Goal: Task Accomplishment & Management: Use online tool/utility

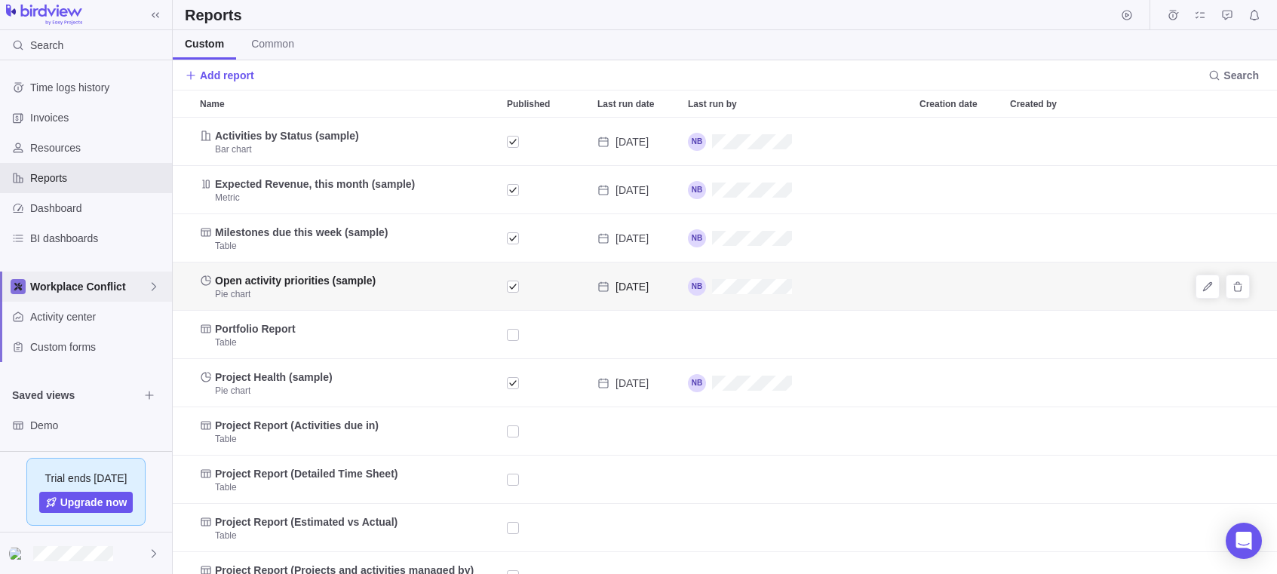
scroll to position [456, 1104]
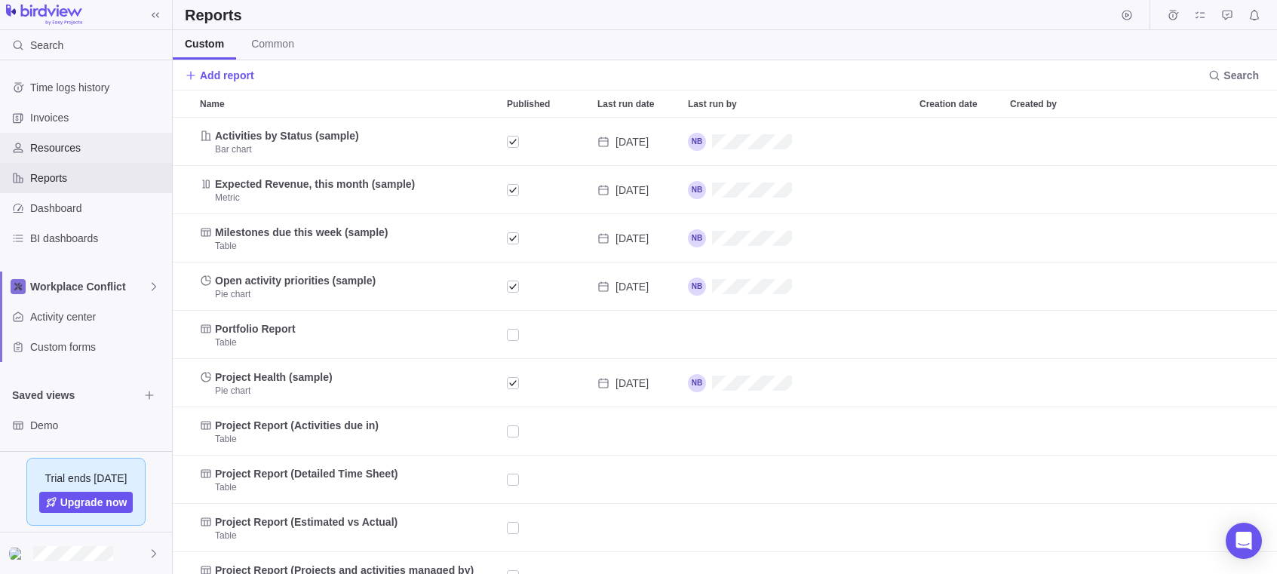
click at [58, 144] on span "Resources" at bounding box center [98, 147] width 136 height 15
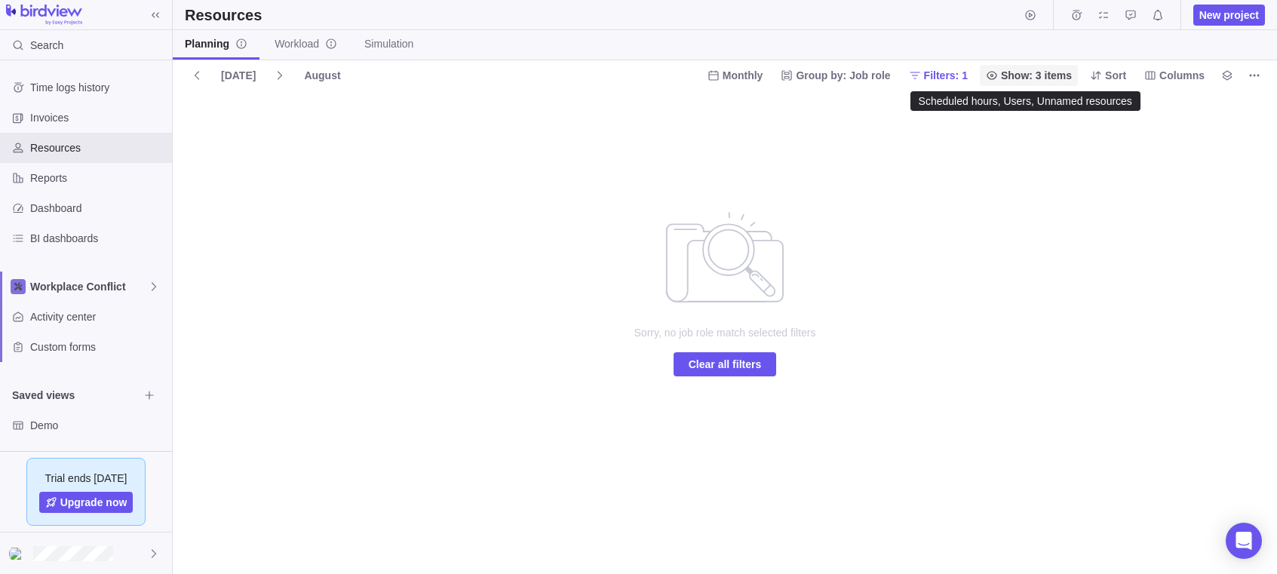
click at [1027, 72] on span "Show: 3 items" at bounding box center [1036, 75] width 71 height 15
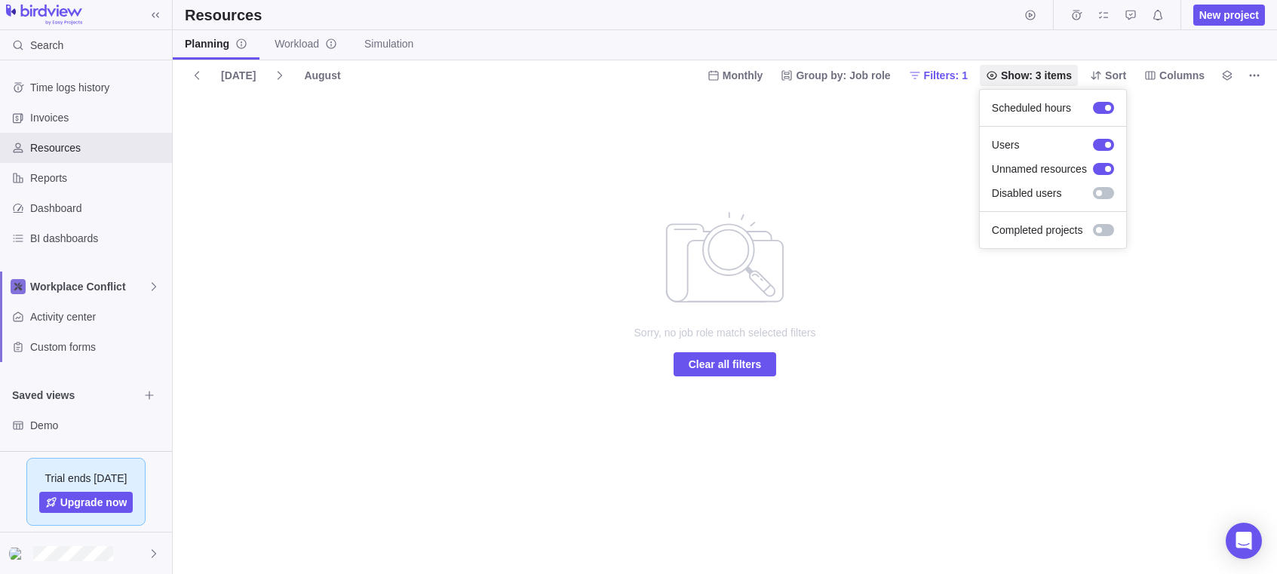
click at [48, 116] on body "Search Time logs history Invoices Resources Reports Dashboard BI dashboards Wor…" at bounding box center [638, 287] width 1277 height 574
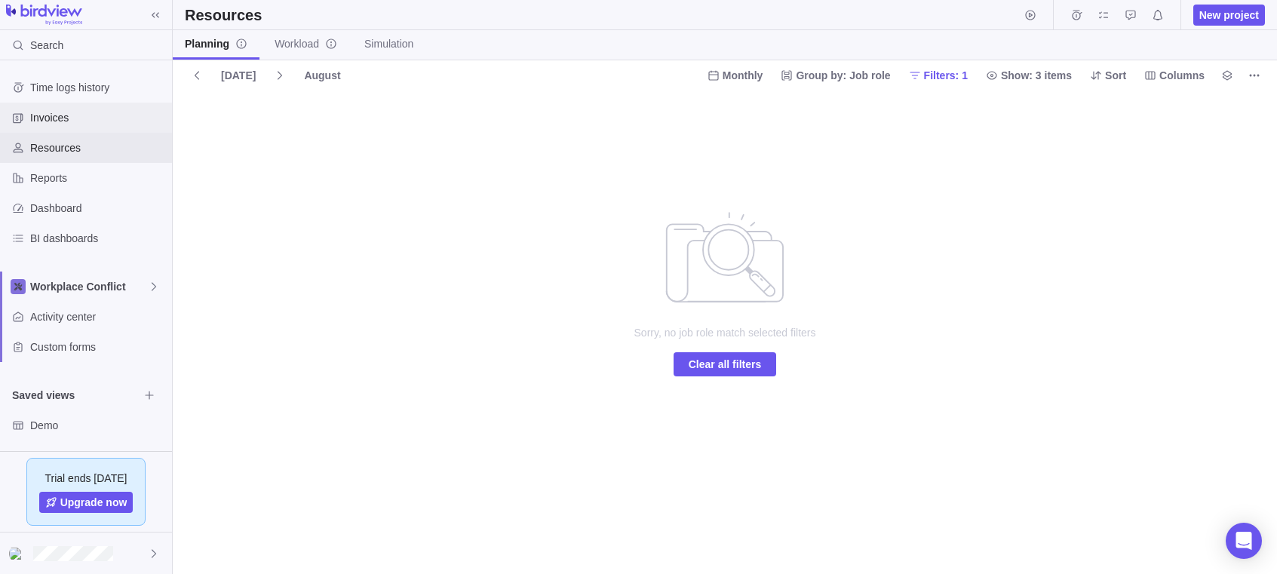
click at [46, 116] on span "Invoices" at bounding box center [98, 117] width 136 height 15
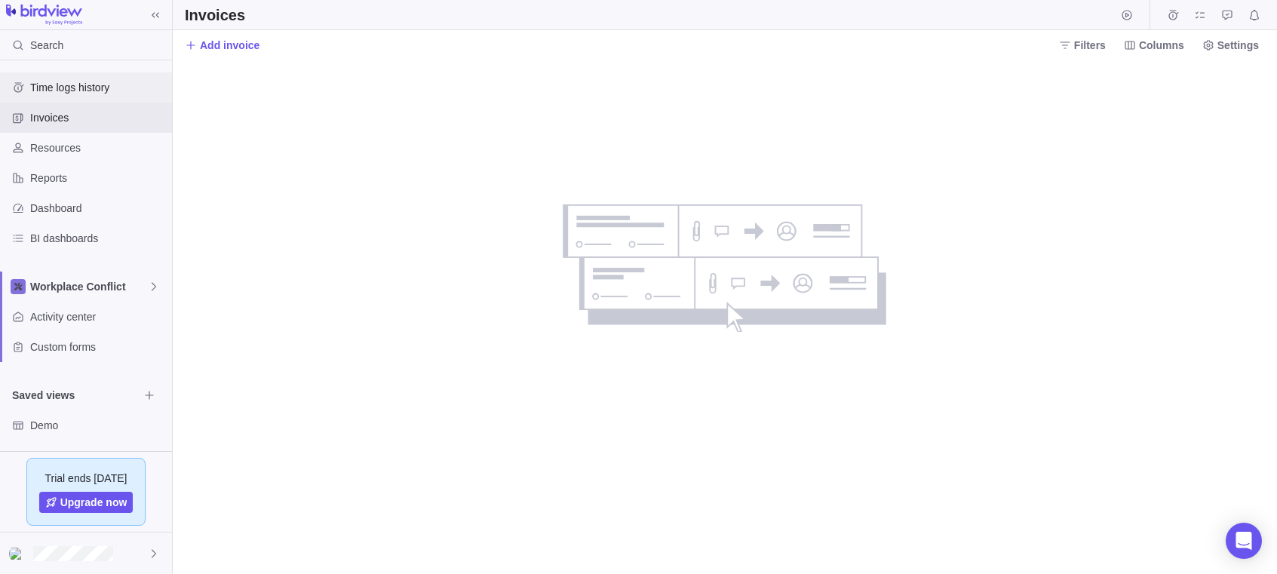
click at [50, 84] on span "Time logs history" at bounding box center [98, 87] width 136 height 15
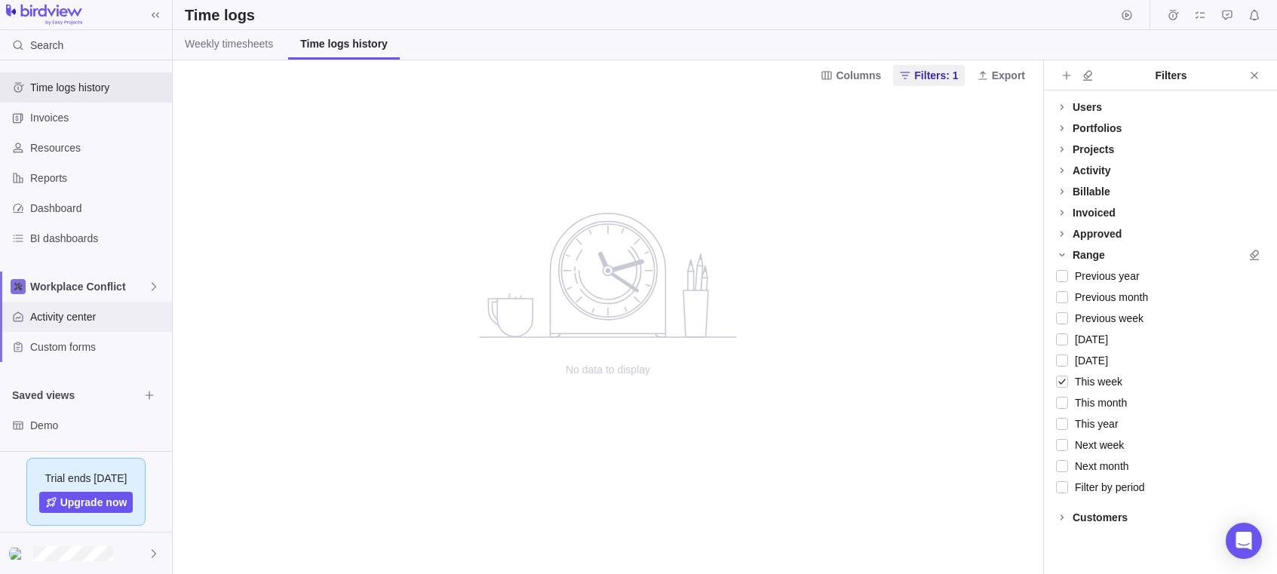
click at [49, 312] on span "Activity center" at bounding box center [98, 316] width 136 height 15
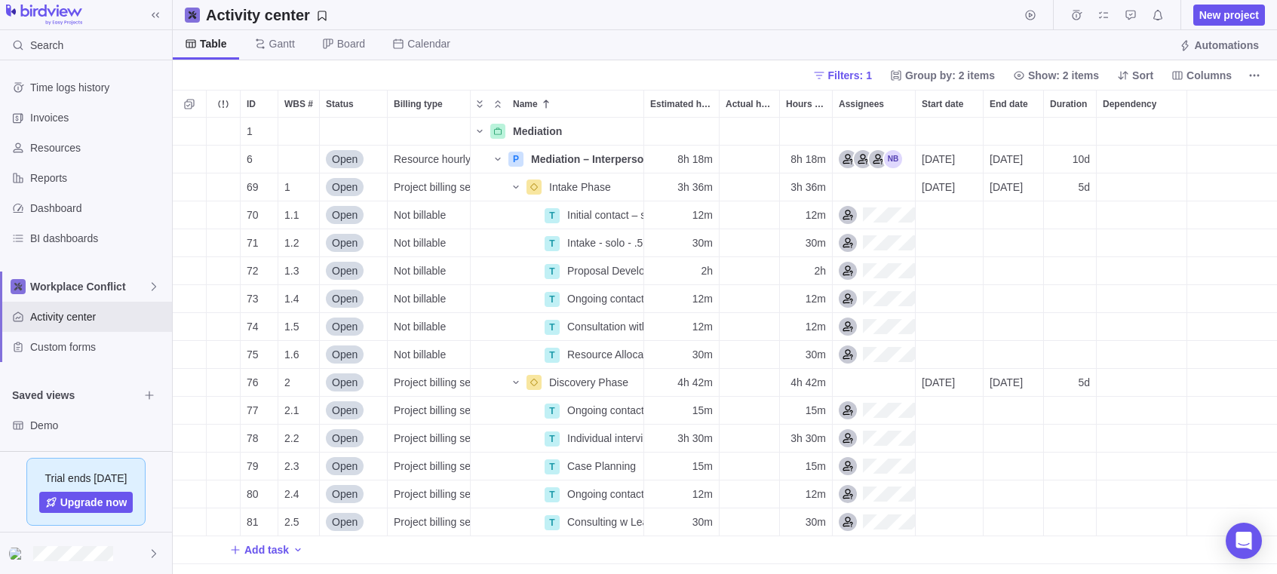
scroll to position [456, 1104]
click at [281, 40] on span "Gantt" at bounding box center [282, 43] width 26 height 15
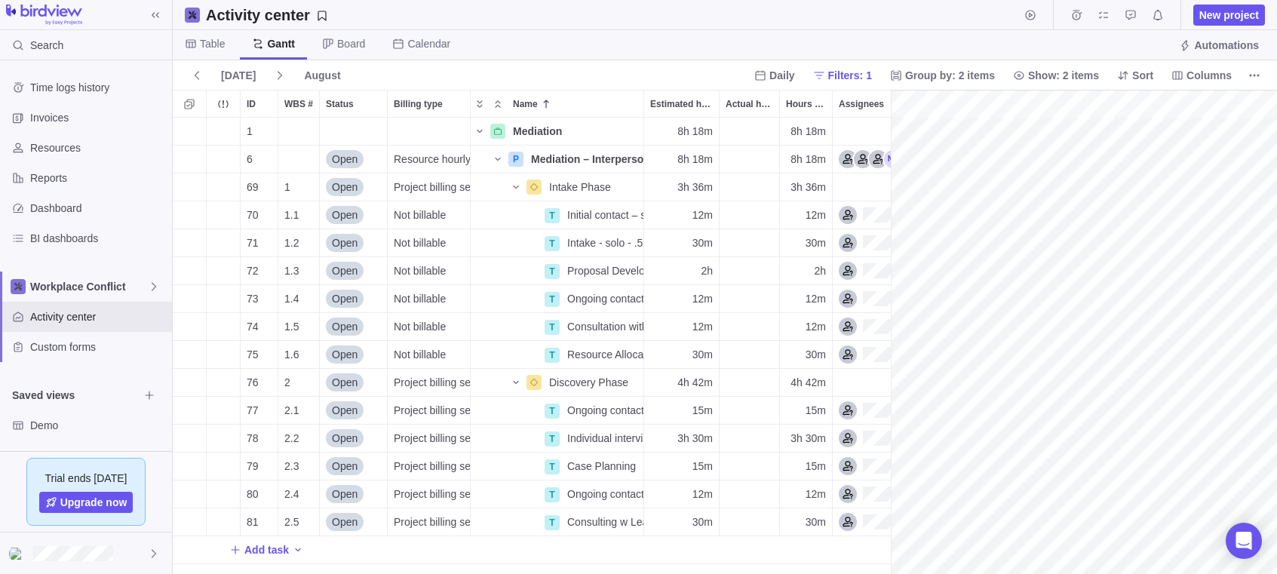
scroll to position [0, 0]
click at [41, 201] on span "Dashboard" at bounding box center [98, 208] width 136 height 15
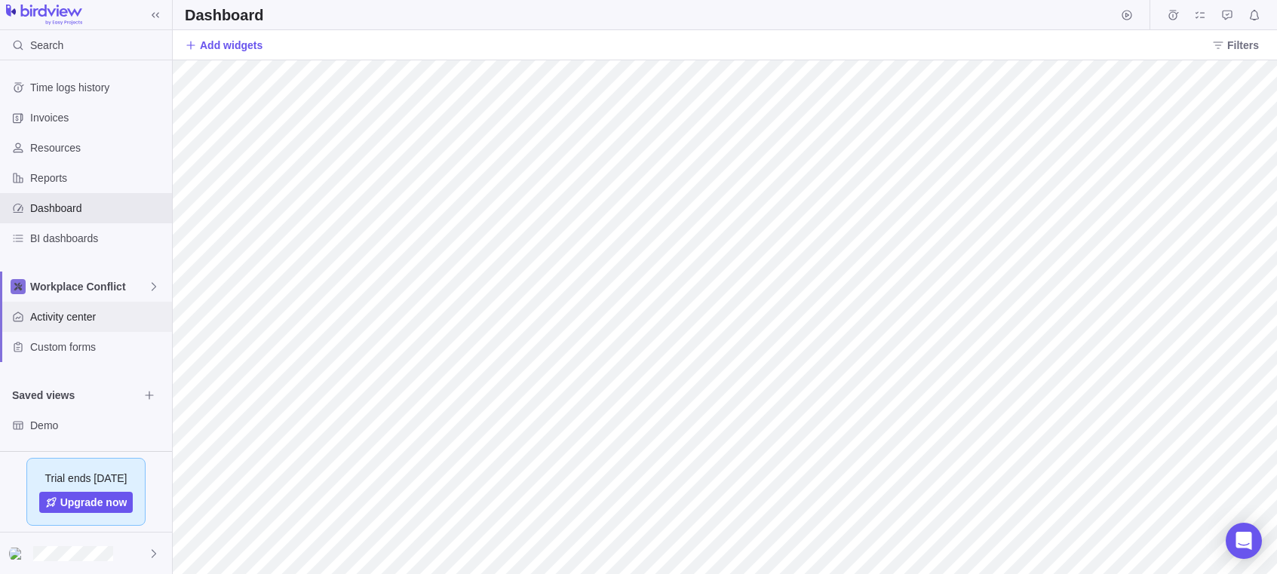
click at [59, 312] on span "Activity center" at bounding box center [98, 316] width 136 height 15
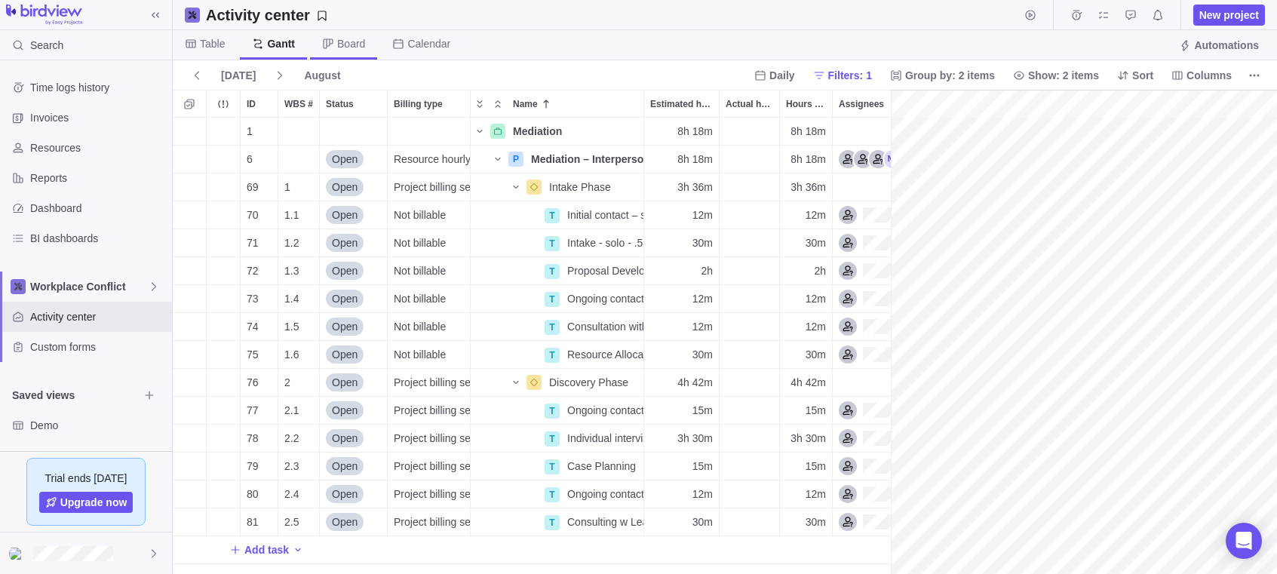
click at [351, 41] on span "Board" at bounding box center [351, 43] width 28 height 15
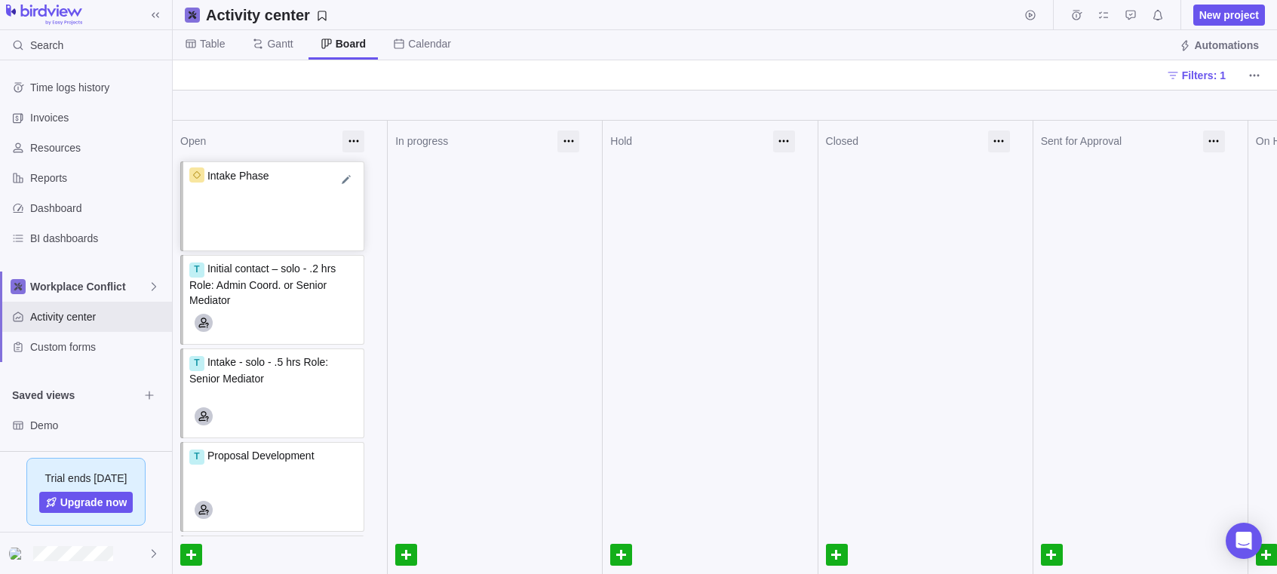
click at [198, 176] on icon at bounding box center [196, 174] width 9 height 9
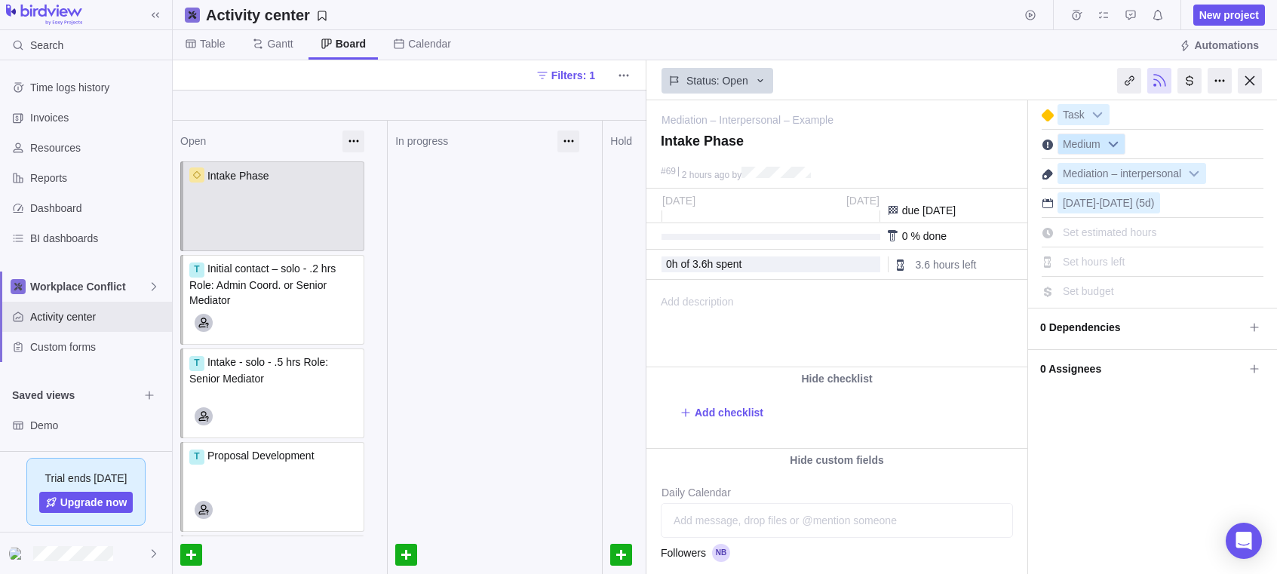
click at [1115, 145] on b at bounding box center [1113, 144] width 23 height 20
click at [1097, 111] on b at bounding box center [1097, 115] width 23 height 20
click at [1198, 168] on b at bounding box center [1193, 174] width 23 height 20
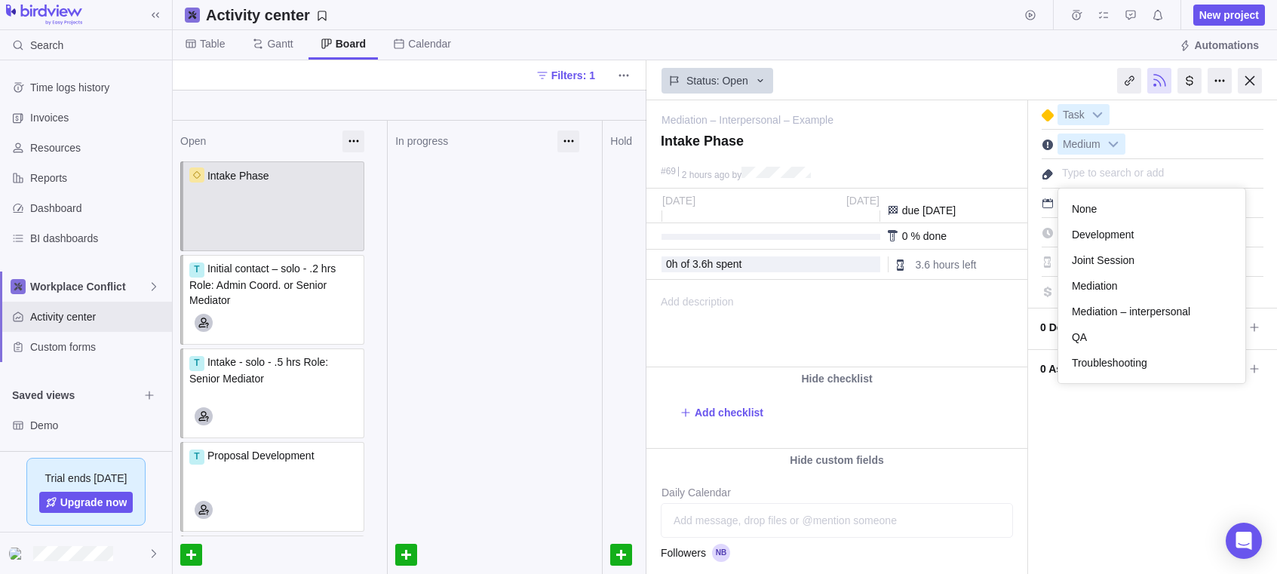
click at [1046, 175] on div at bounding box center [1047, 174] width 12 height 12
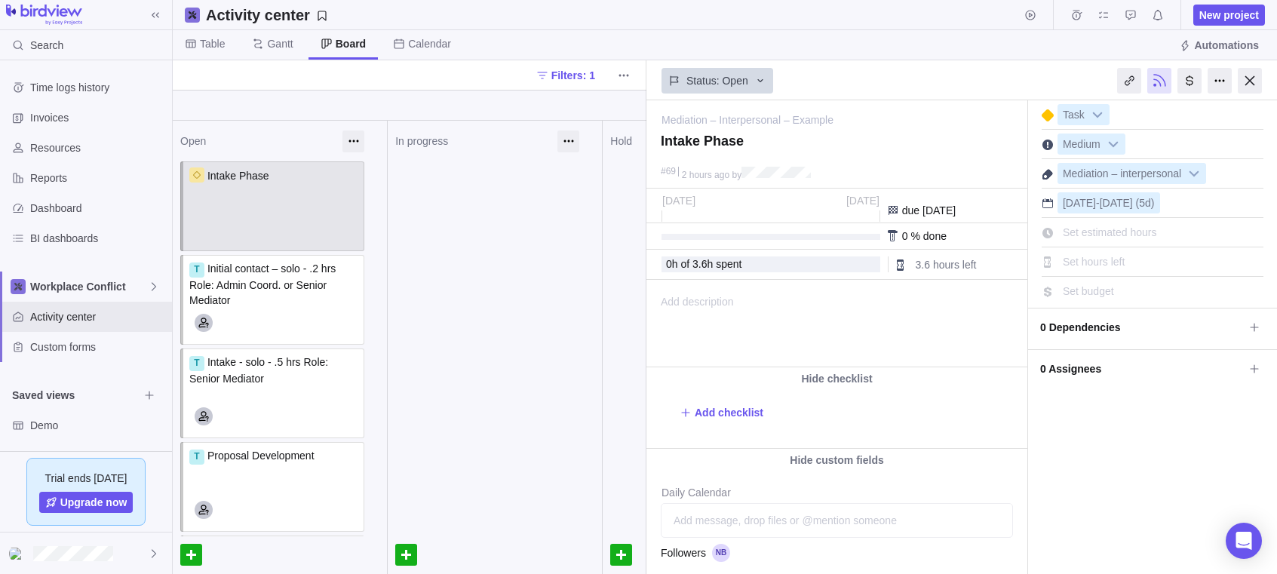
click at [1079, 235] on span "Set estimated hours" at bounding box center [1109, 232] width 94 height 12
click at [1047, 204] on div at bounding box center [1047, 204] width 12 height 12
click at [1047, 175] on div at bounding box center [1047, 174] width 12 height 12
click at [1250, 78] on div at bounding box center [1249, 81] width 24 height 26
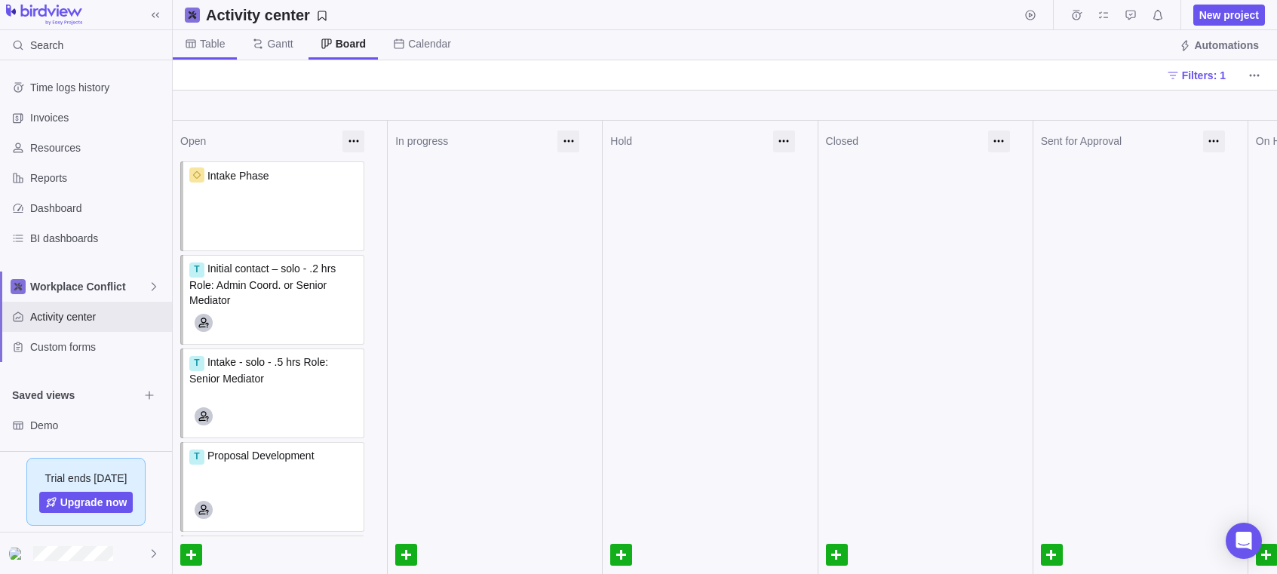
click at [206, 42] on span "Table" at bounding box center [212, 43] width 25 height 15
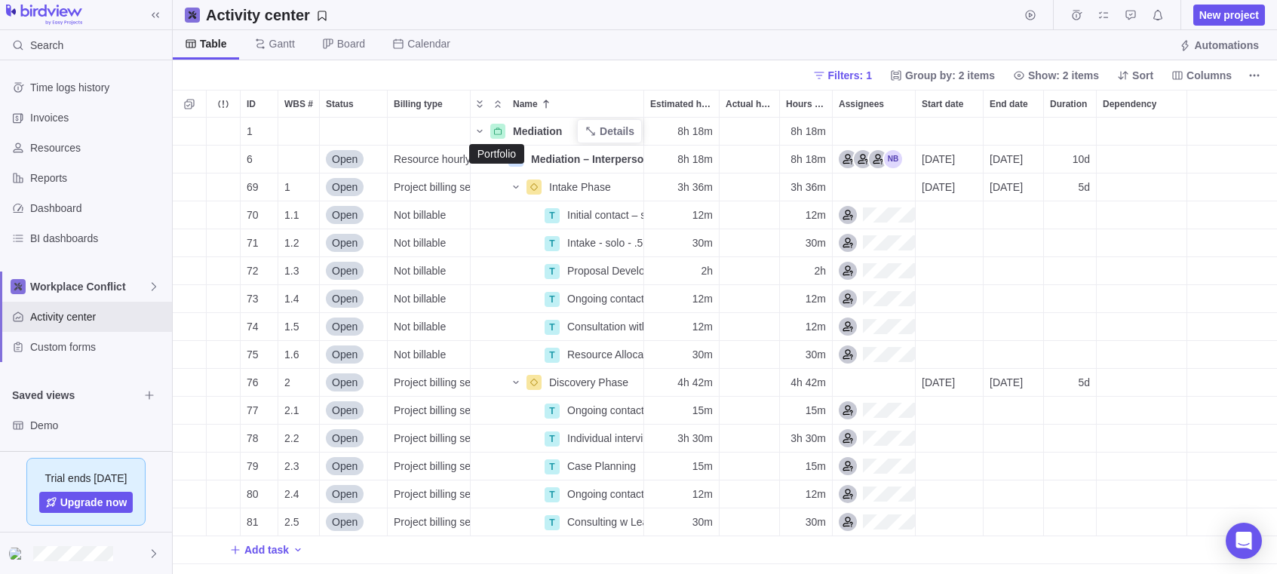
click at [497, 131] on icon "Name" at bounding box center [497, 131] width 9 height 9
click at [1178, 74] on icon at bounding box center [1177, 75] width 12 height 12
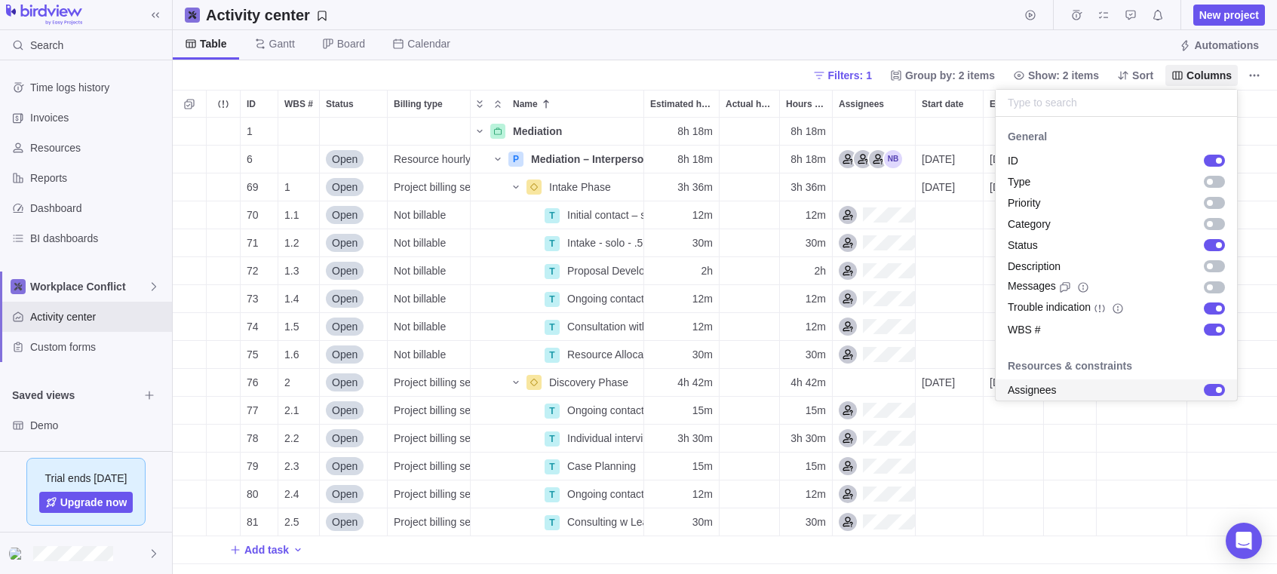
click at [1038, 437] on body "Search Time logs history Invoices Resources Reports Dashboard BI dashboards Wor…" at bounding box center [638, 287] width 1277 height 574
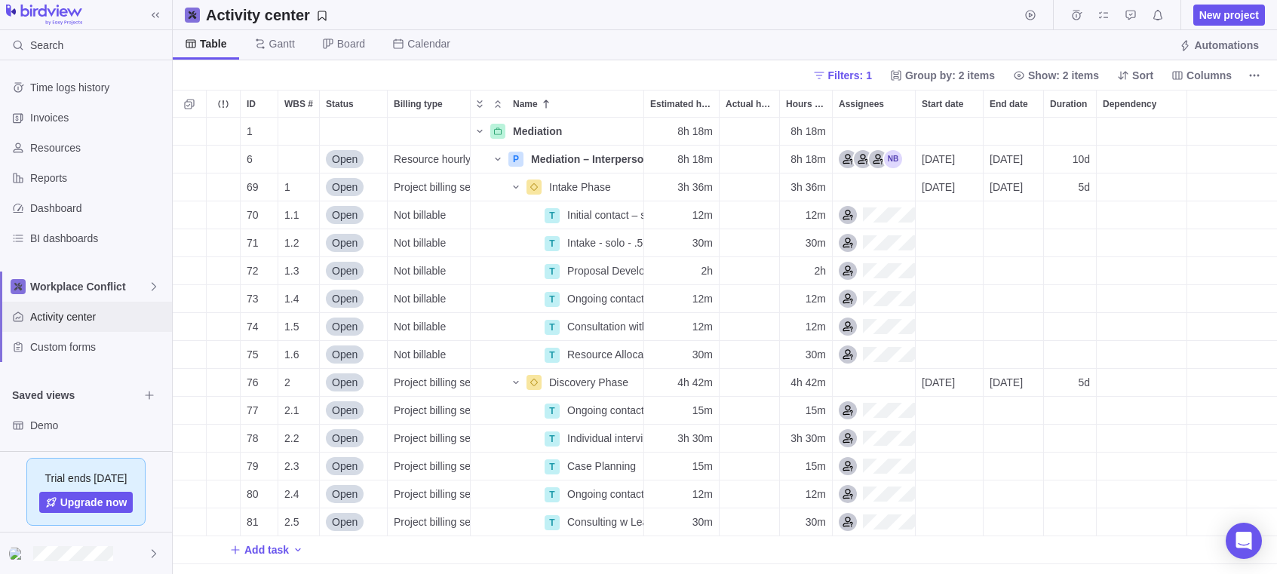
click at [51, 311] on span "Activity center" at bounding box center [98, 316] width 136 height 15
click at [195, 16] on icon at bounding box center [193, 15] width 8 height 8
click at [428, 41] on span "Calendar" at bounding box center [428, 43] width 43 height 15
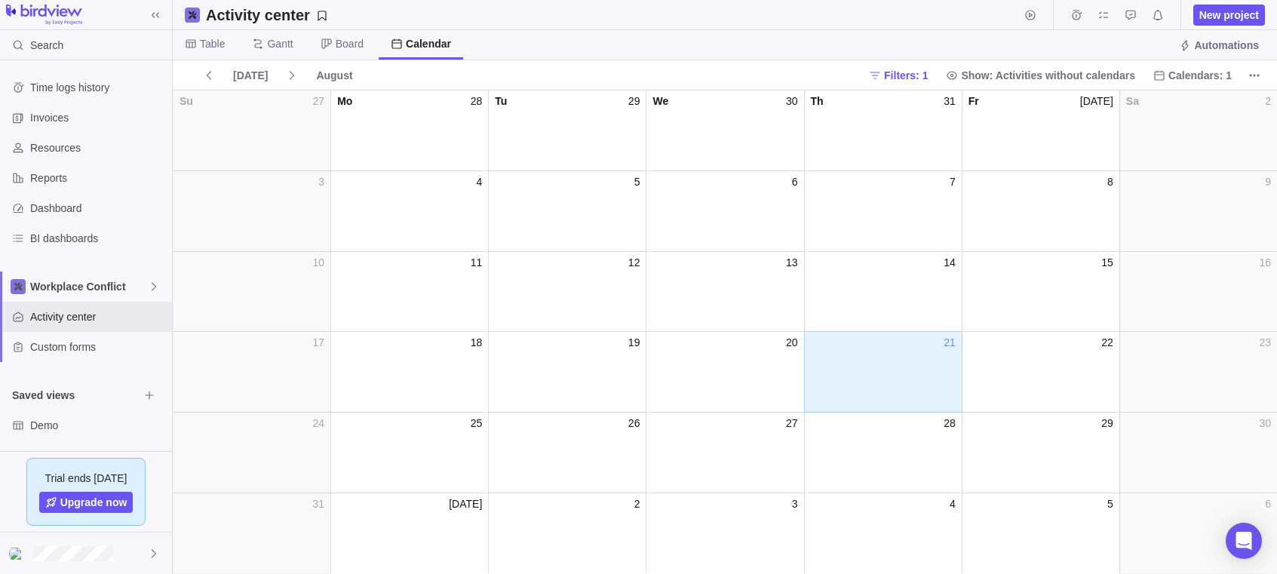
scroll to position [0, 0]
click at [336, 41] on span "Board" at bounding box center [341, 44] width 67 height 29
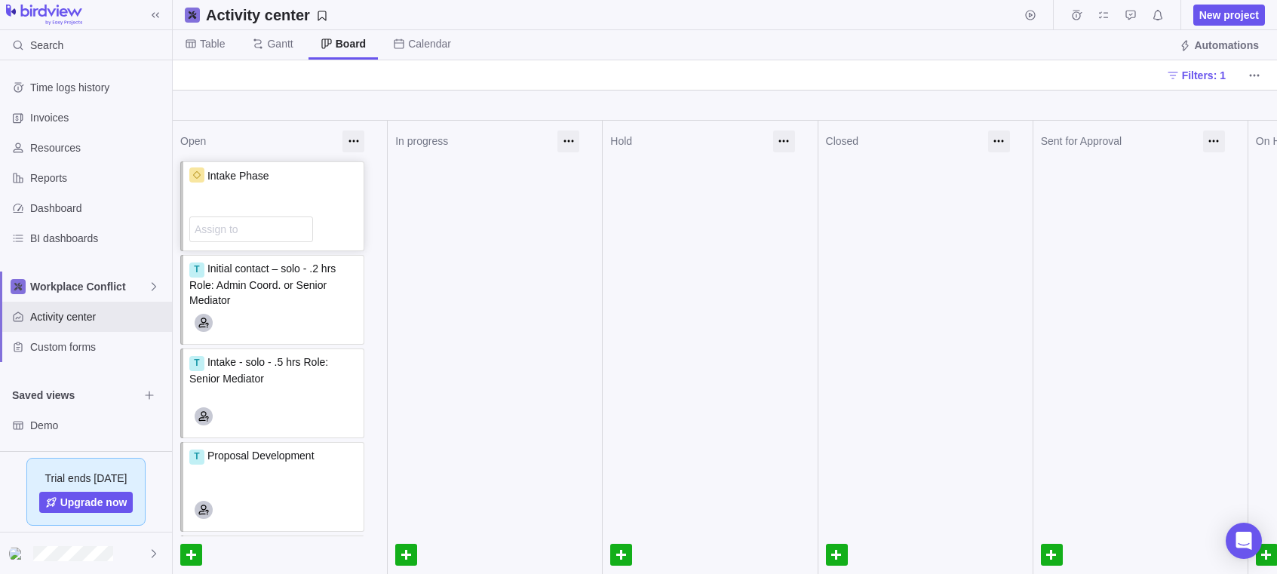
click at [300, 230] on div "Assign to" at bounding box center [251, 229] width 113 height 18
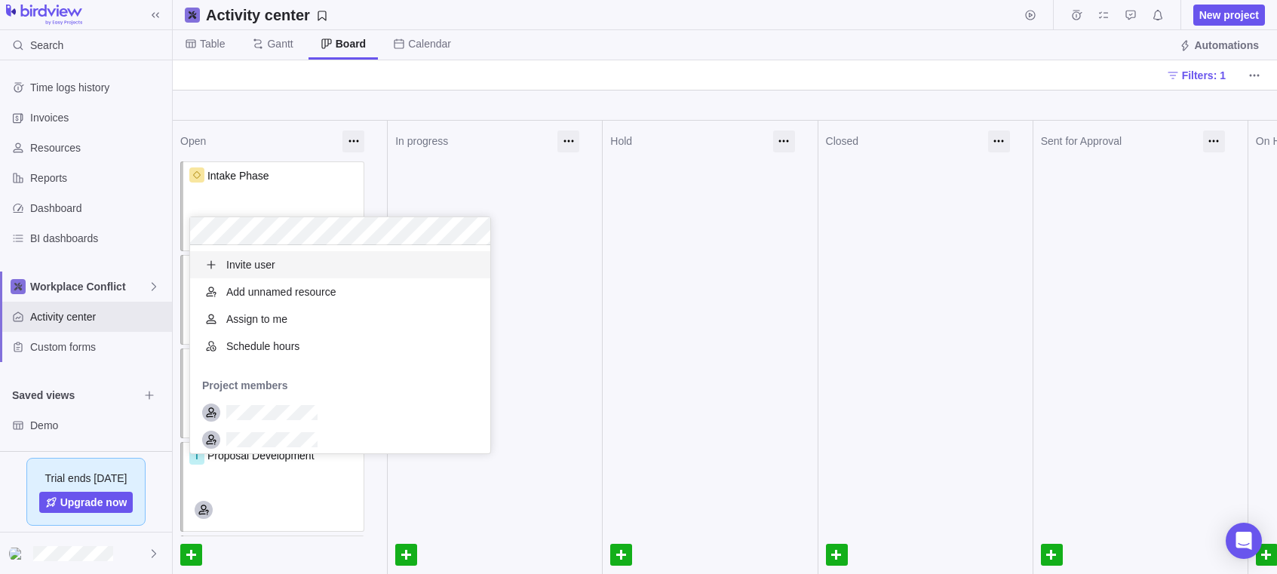
click at [286, 188] on div "Open Intake Phase Assign to T Initial contact – solo - .2 hrs Role: Admin Coord…" at bounding box center [725, 347] width 1104 height 453
